Goal: Find contact information: Find contact information

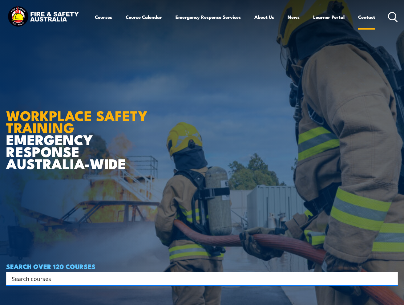
click at [371, 18] on link "Contact" at bounding box center [366, 17] width 17 height 15
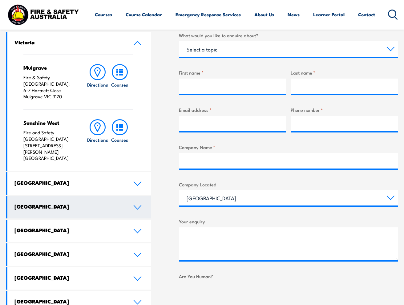
scroll to position [277, 0]
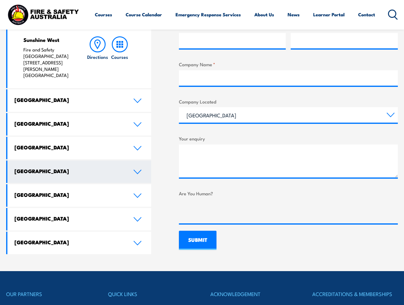
click at [74, 160] on link "[GEOGRAPHIC_DATA]" at bounding box center [79, 171] width 144 height 22
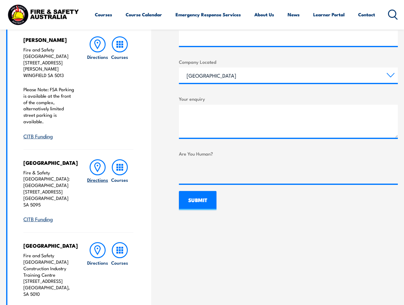
scroll to position [160, 0]
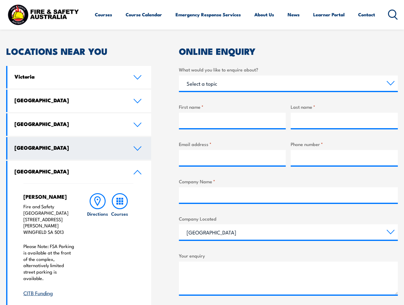
click at [109, 147] on h4 "[GEOGRAPHIC_DATA]" at bounding box center [68, 147] width 109 height 7
